Goal: Find specific page/section: Find specific page/section

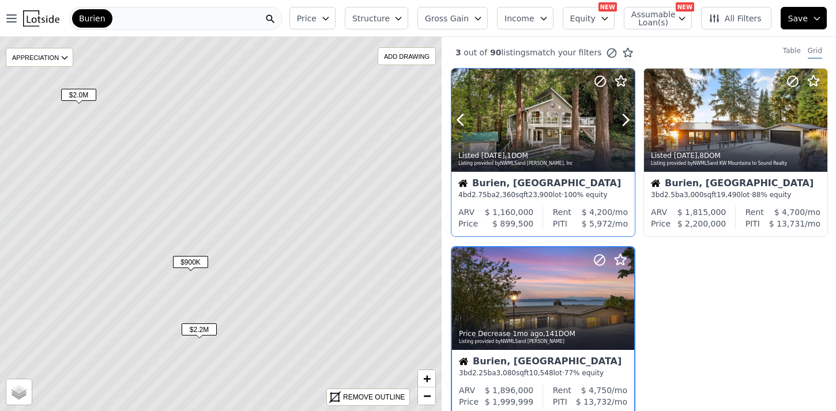
click at [537, 125] on div at bounding box center [542, 120] width 183 height 103
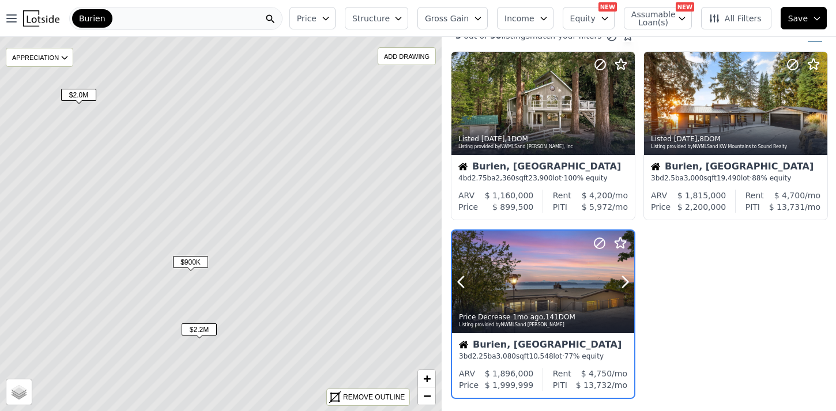
scroll to position [27, 0]
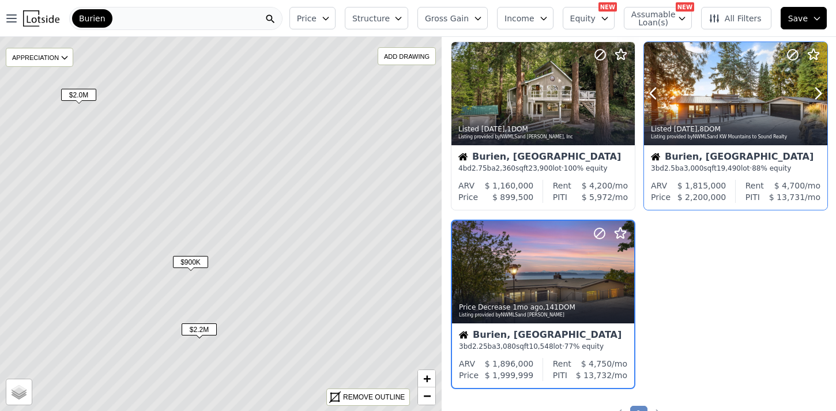
click at [697, 103] on div at bounding box center [735, 93] width 183 height 103
click at [534, 282] on div at bounding box center [543, 272] width 182 height 103
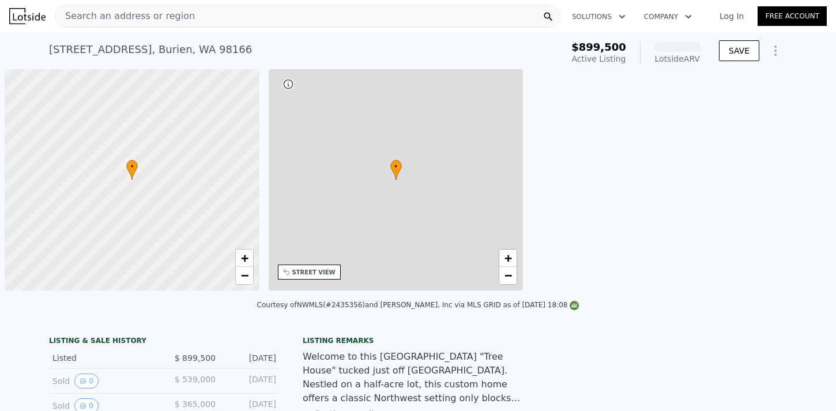
scroll to position [0, 5]
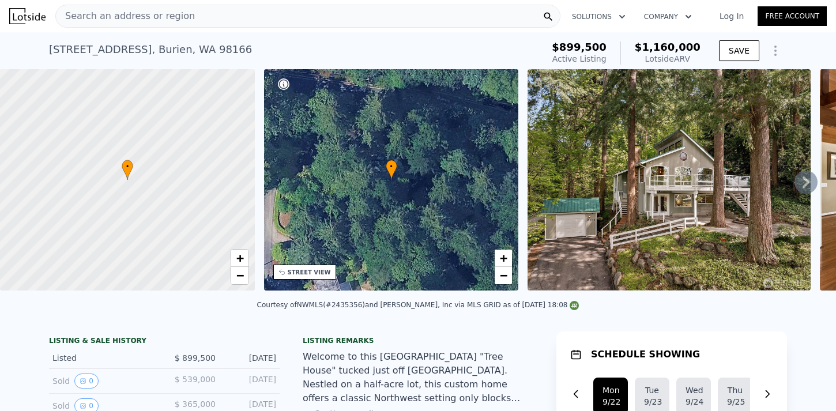
click at [795, 183] on icon at bounding box center [805, 182] width 23 height 23
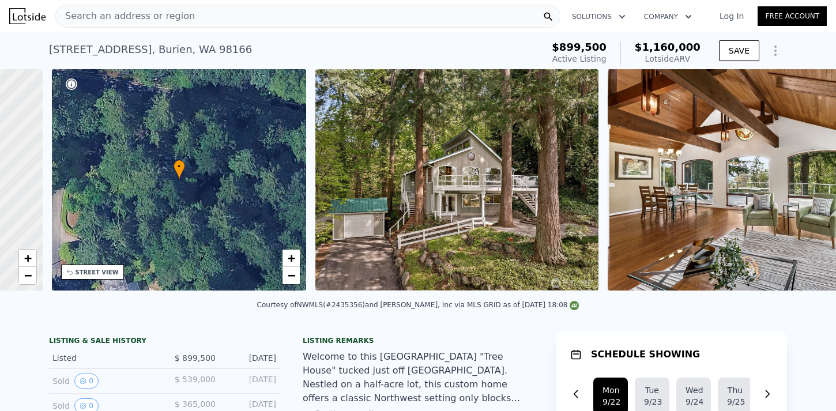
click at [795, 183] on img at bounding box center [774, 179] width 332 height 221
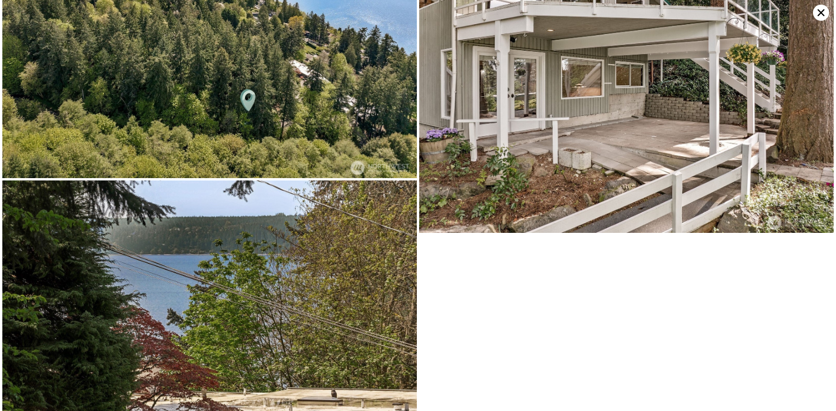
scroll to position [3527, 0]
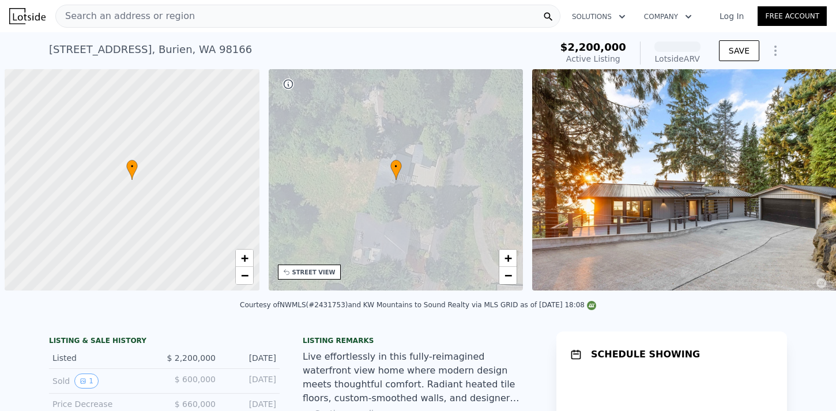
scroll to position [0, 5]
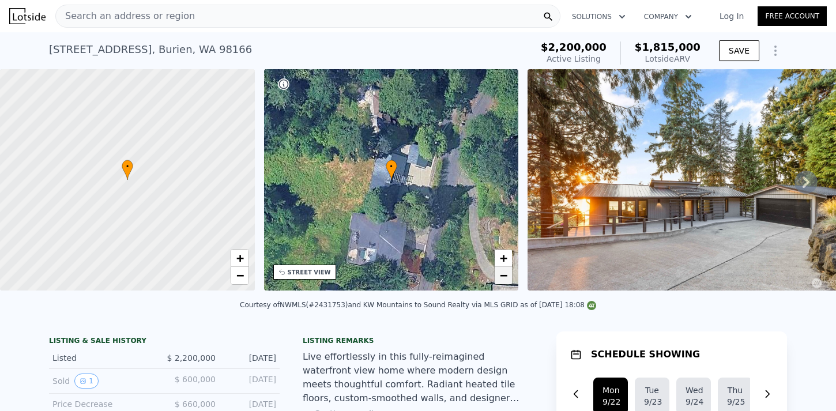
click at [508, 276] on link "−" at bounding box center [503, 275] width 17 height 17
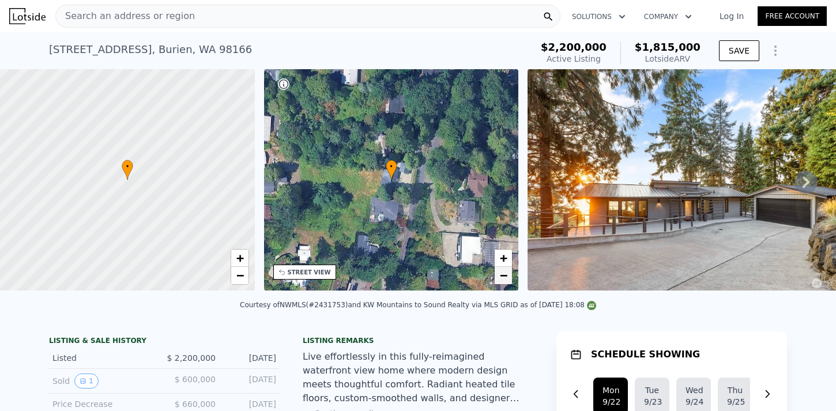
click at [508, 276] on link "−" at bounding box center [503, 275] width 17 height 17
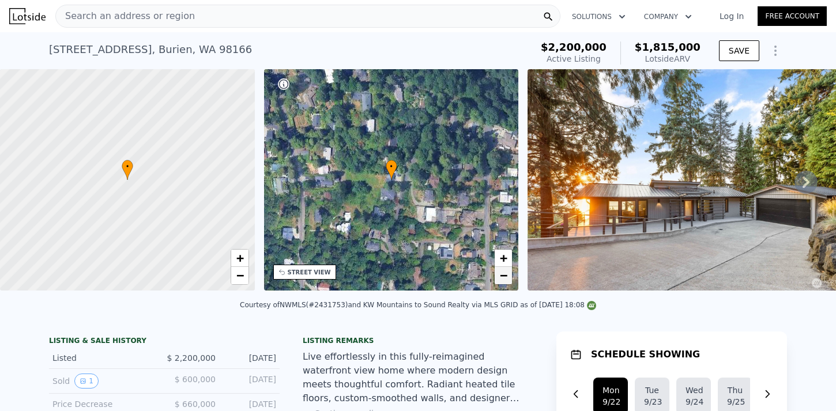
click at [508, 276] on link "−" at bounding box center [503, 275] width 17 height 17
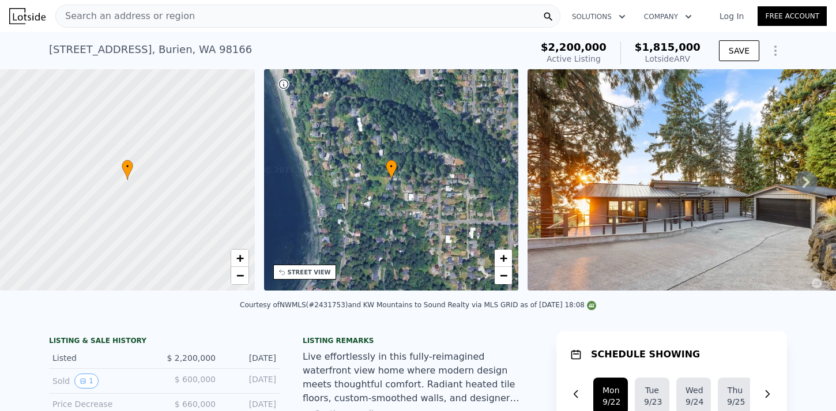
click at [669, 191] on img at bounding box center [693, 179] width 332 height 221
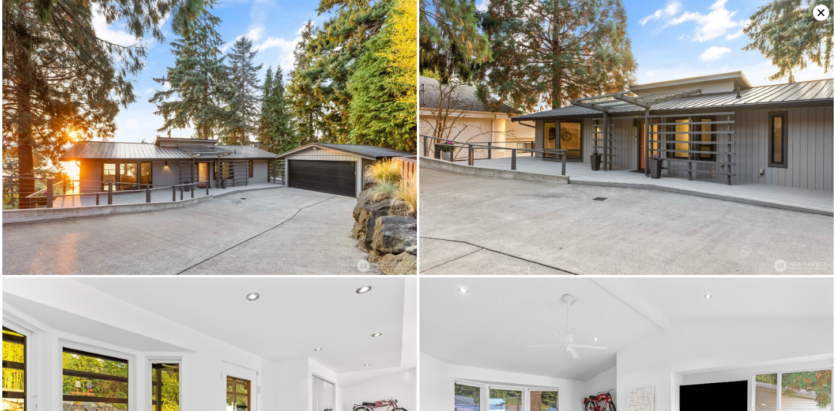
scroll to position [0, 0]
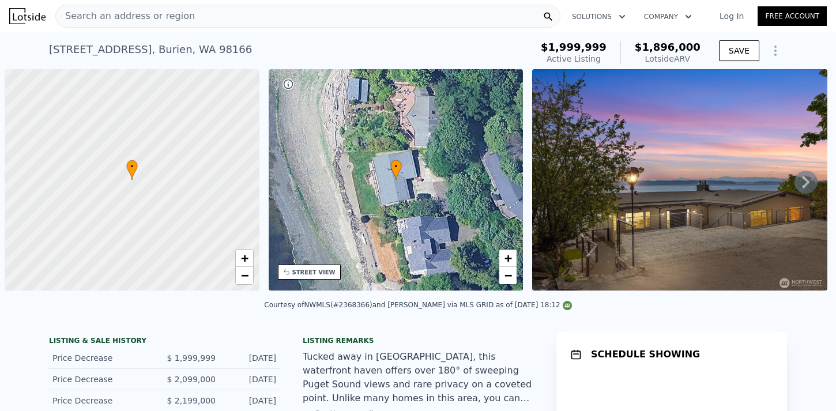
scroll to position [0, 5]
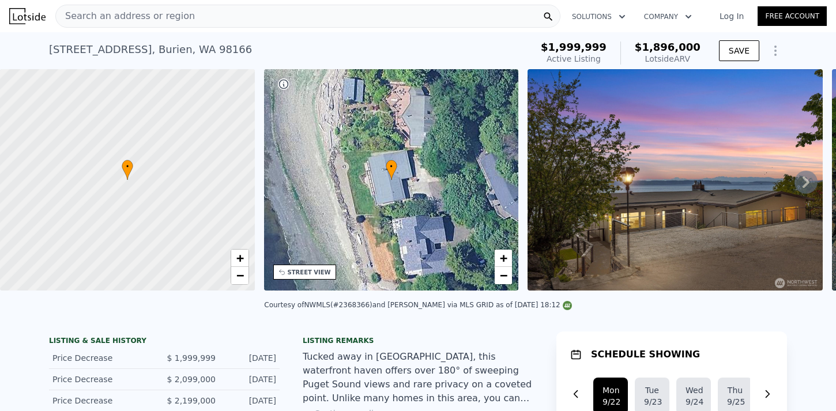
click at [680, 208] on img at bounding box center [674, 179] width 295 height 221
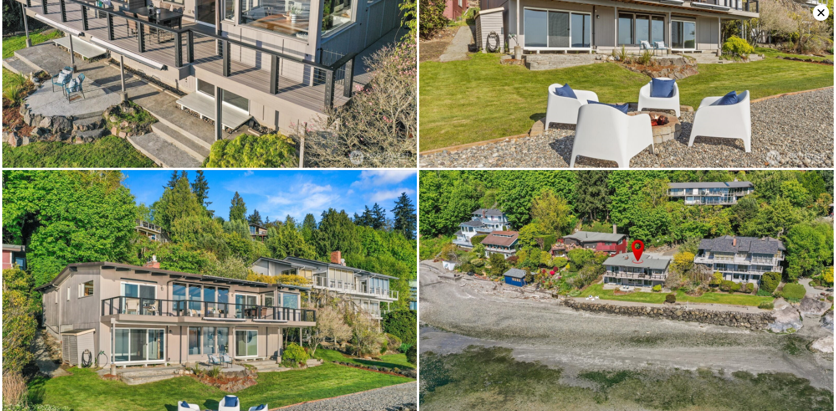
scroll to position [5784, 0]
